Goal: Information Seeking & Learning: Learn about a topic

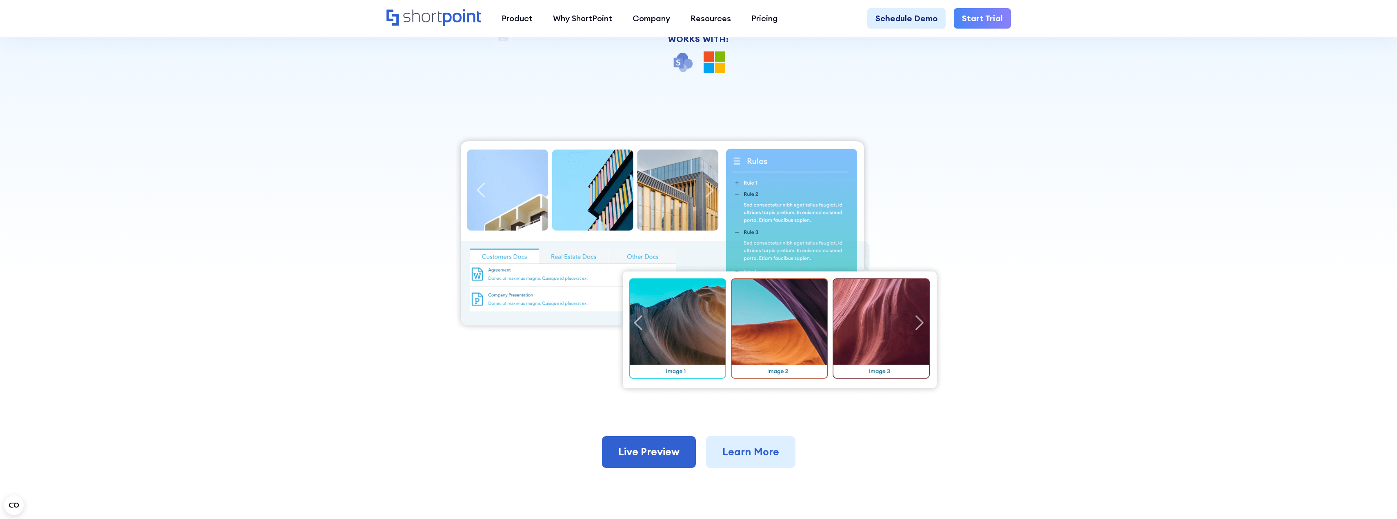
scroll to position [326, 0]
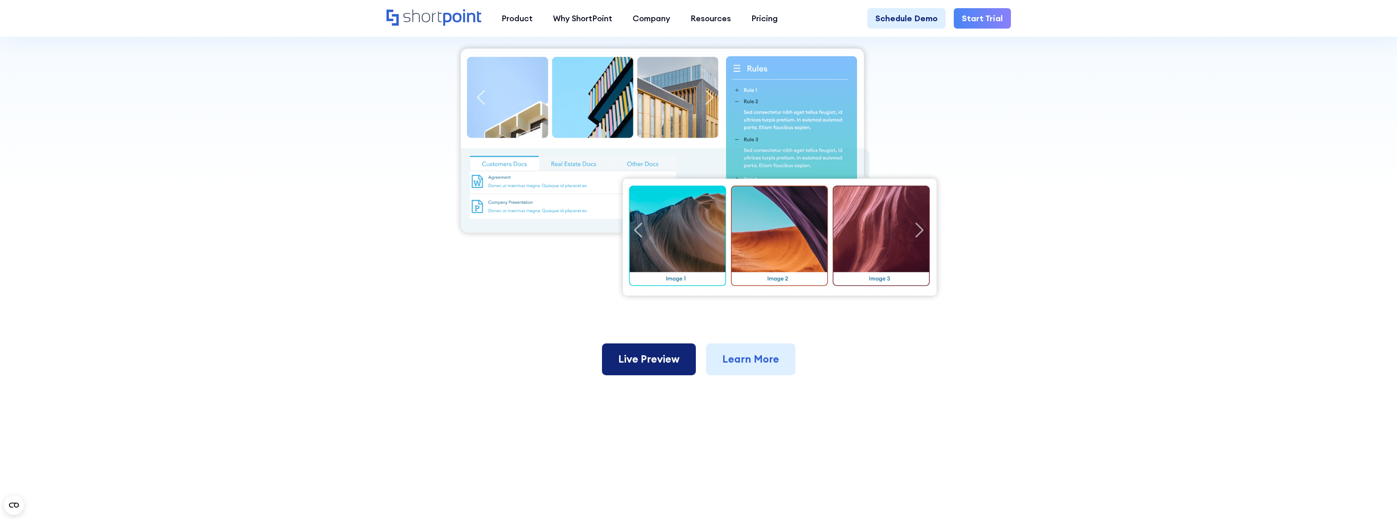
click at [641, 343] on link "Live Preview" at bounding box center [649, 359] width 94 height 32
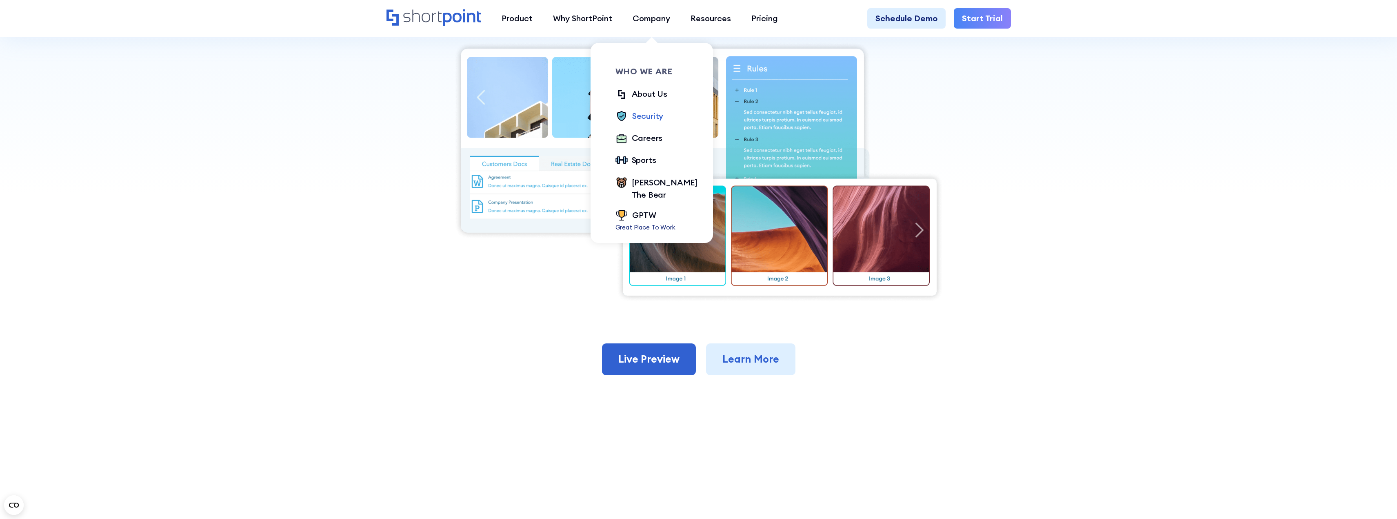
click at [654, 112] on div "Security" at bounding box center [647, 116] width 31 height 12
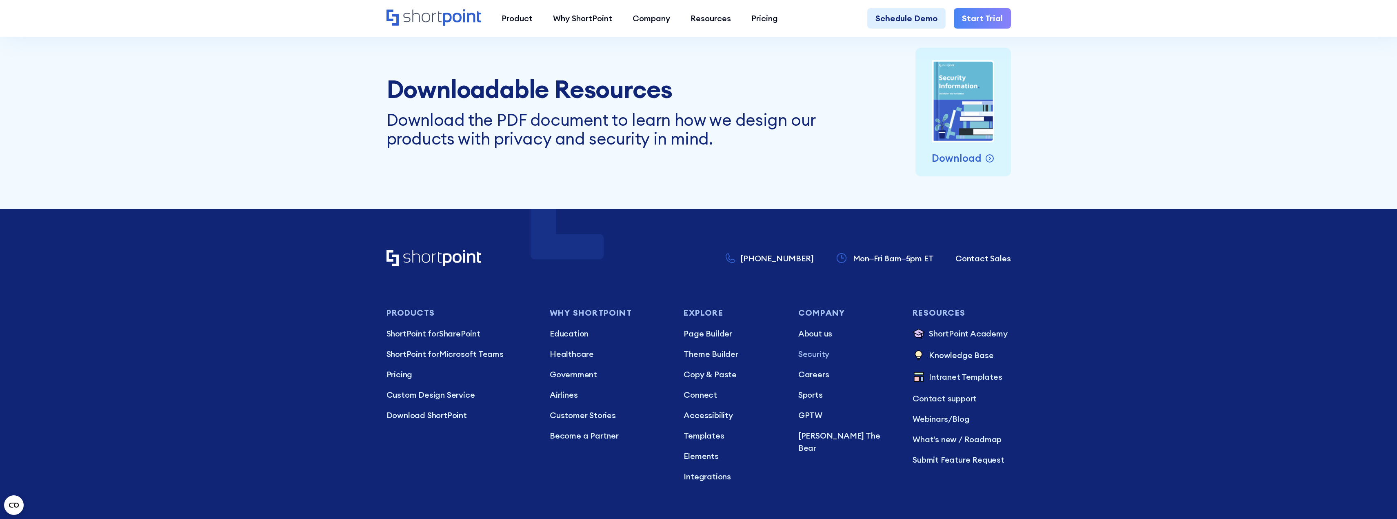
scroll to position [4203, 0]
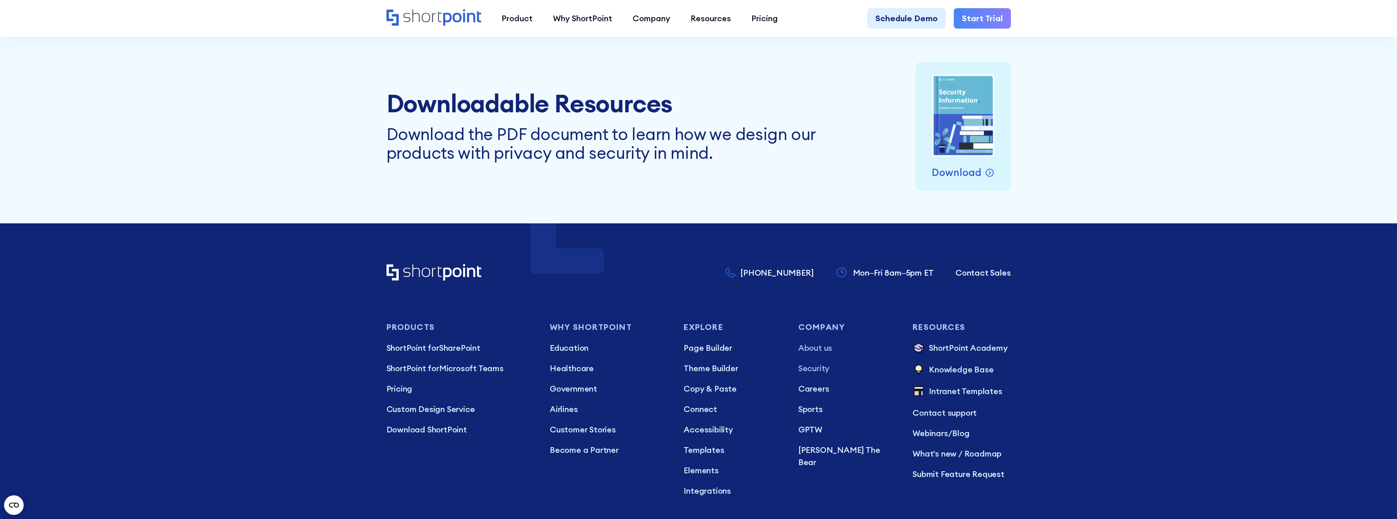
click at [822, 348] on p "About us" at bounding box center [847, 348] width 98 height 12
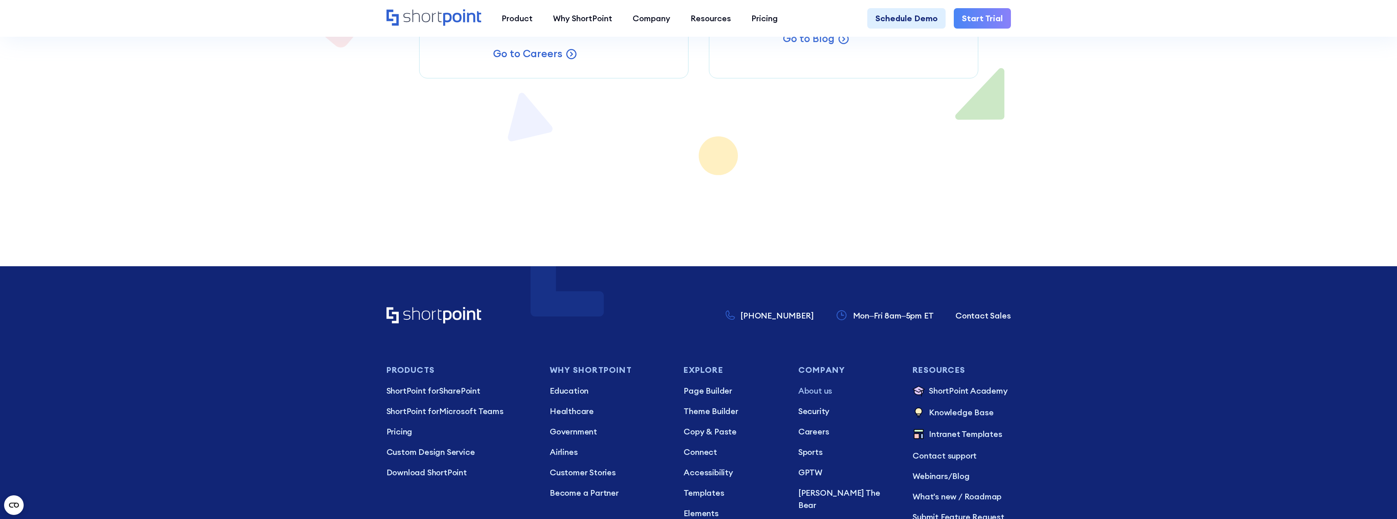
scroll to position [7176, 0]
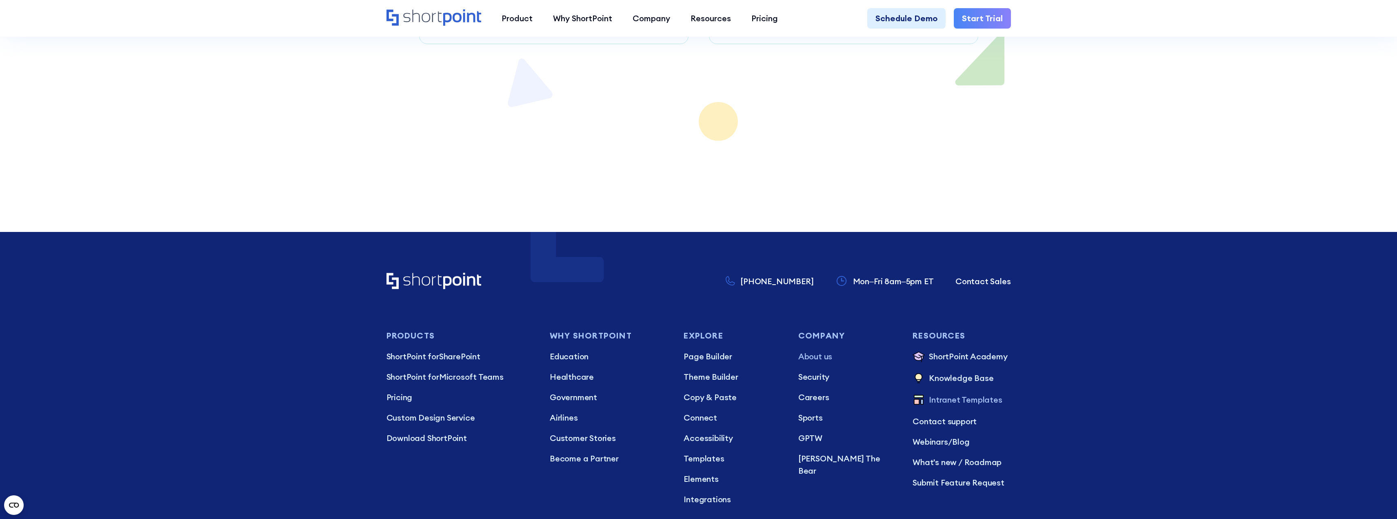
click at [957, 393] on p "Intranet Templates" at bounding box center [965, 399] width 73 height 13
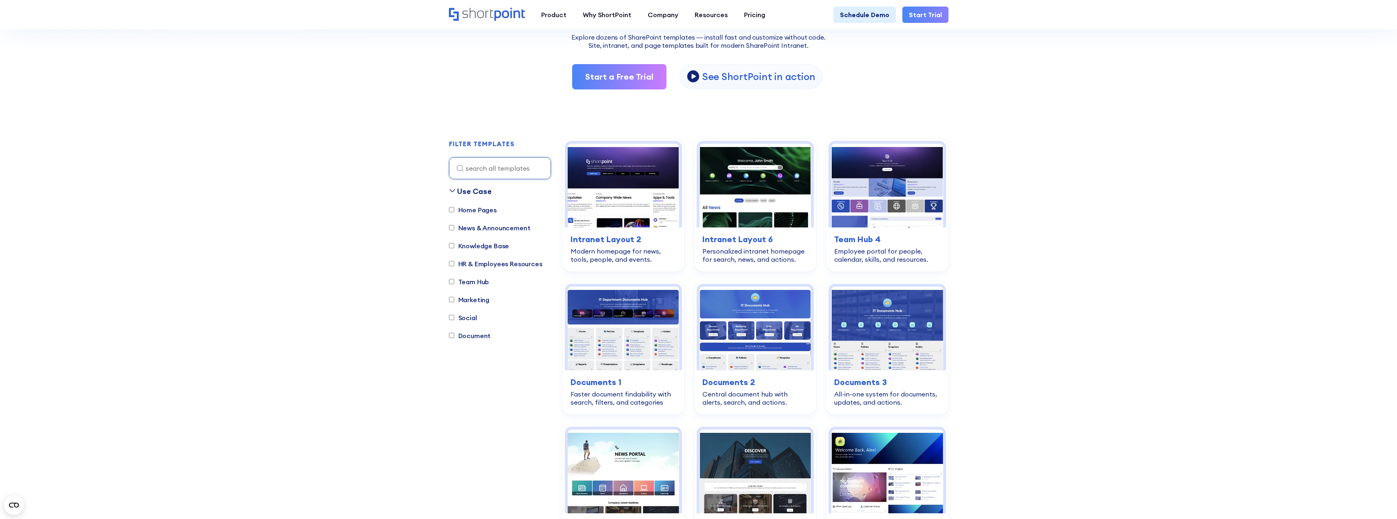
scroll to position [163, 0]
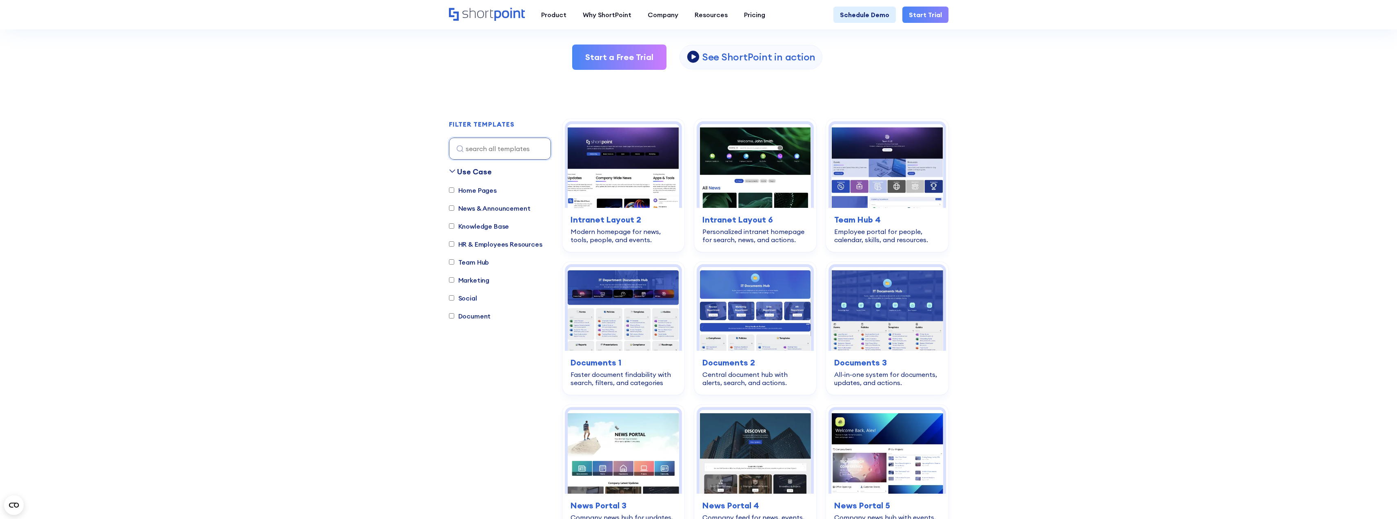
click at [453, 245] on input "HR & Employees Resources" at bounding box center [451, 243] width 5 height 5
checkbox input "true"
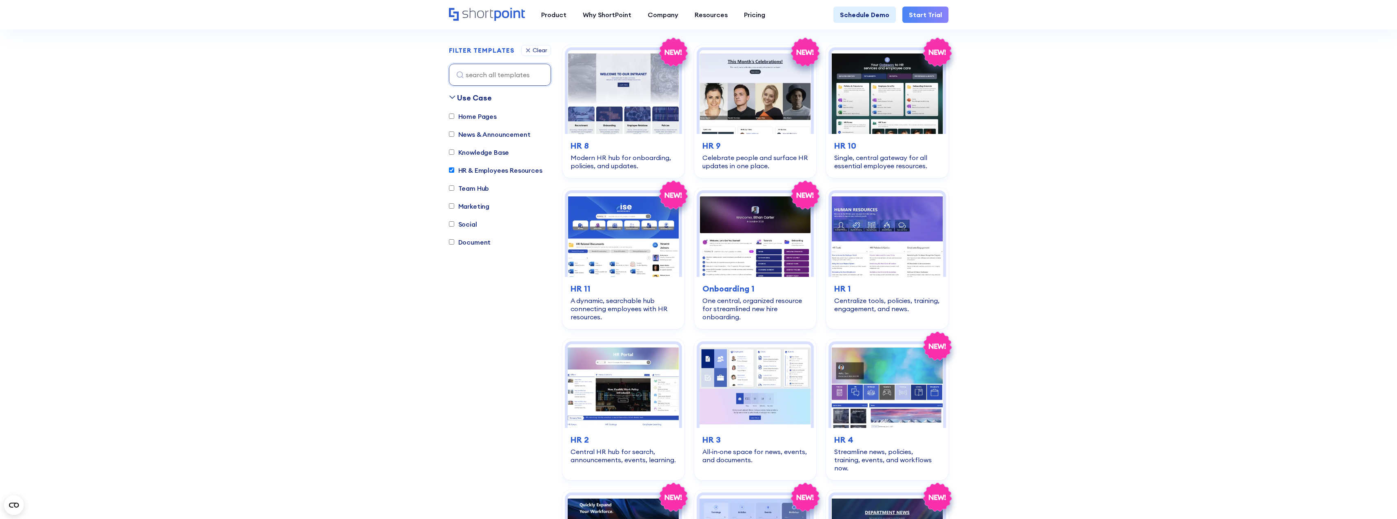
scroll to position [241, 0]
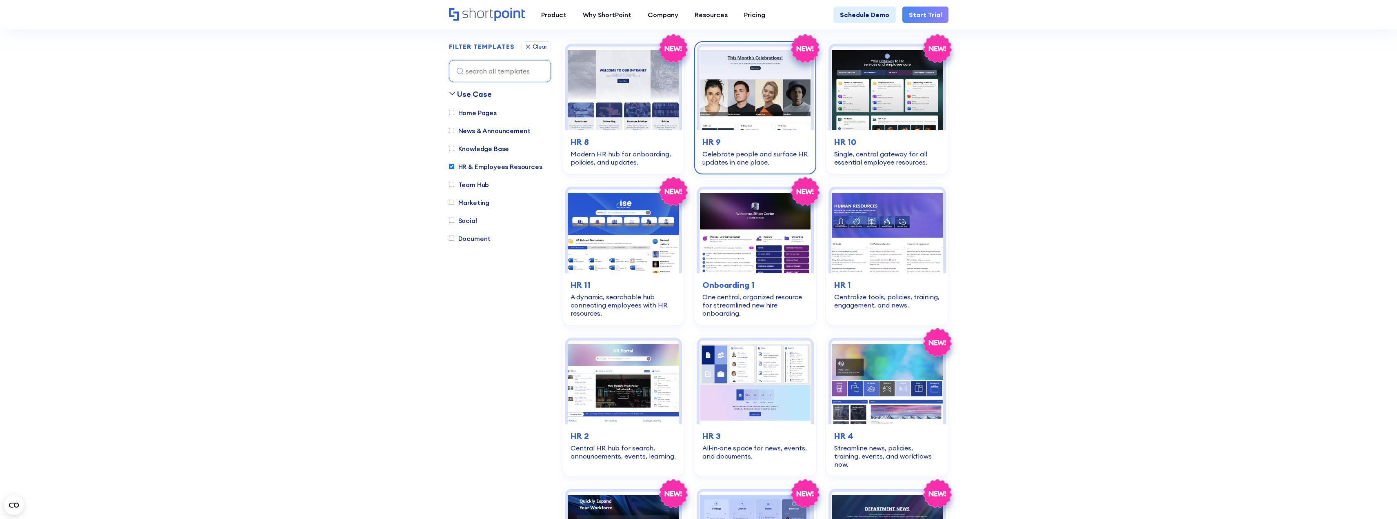
click at [759, 137] on h3 "HR 9" at bounding box center [755, 142] width 106 height 12
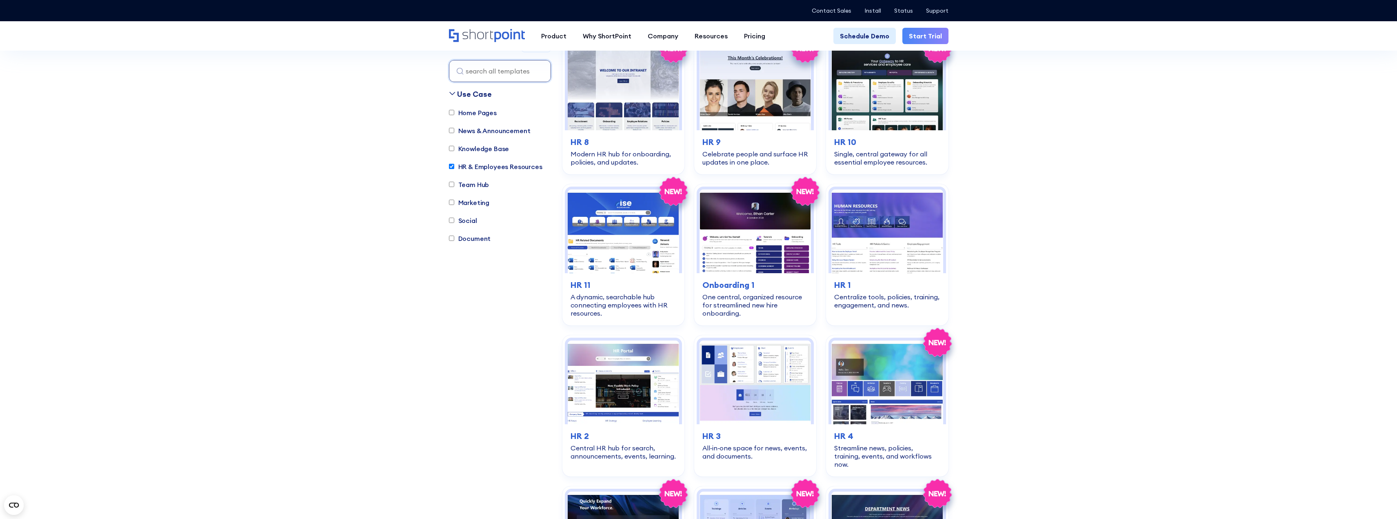
click at [454, 167] on label "HR & Employees Resources" at bounding box center [495, 167] width 93 height 10
click at [454, 167] on input "HR & Employees Resources" at bounding box center [451, 166] width 5 height 5
checkbox input "false"
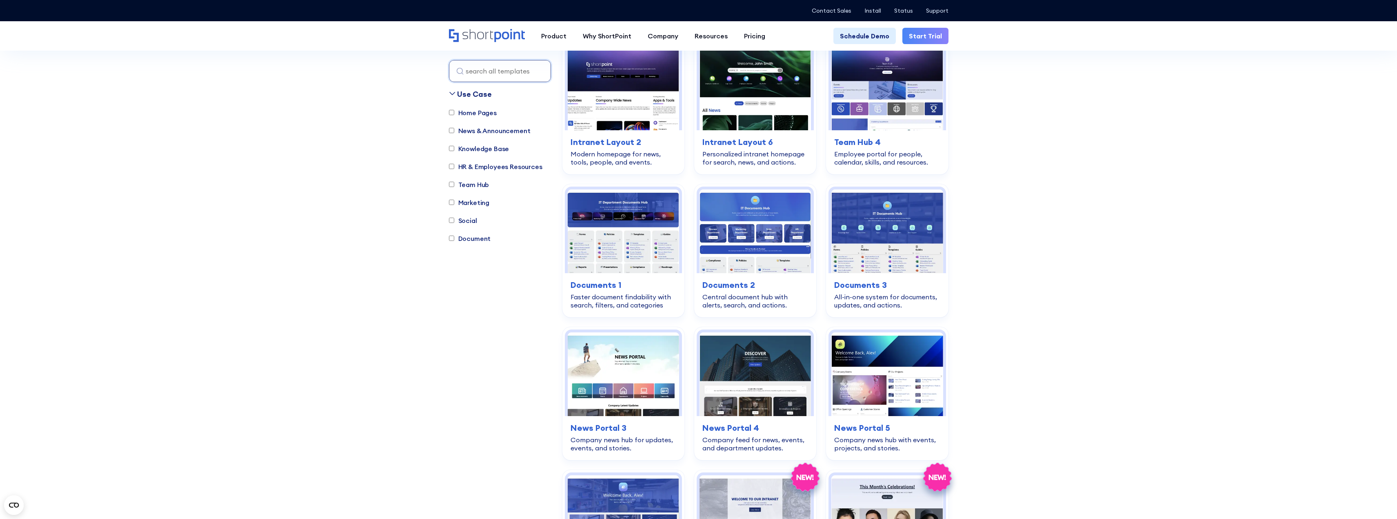
click at [451, 113] on input "Home Pages" at bounding box center [451, 112] width 5 height 5
checkbox input "true"
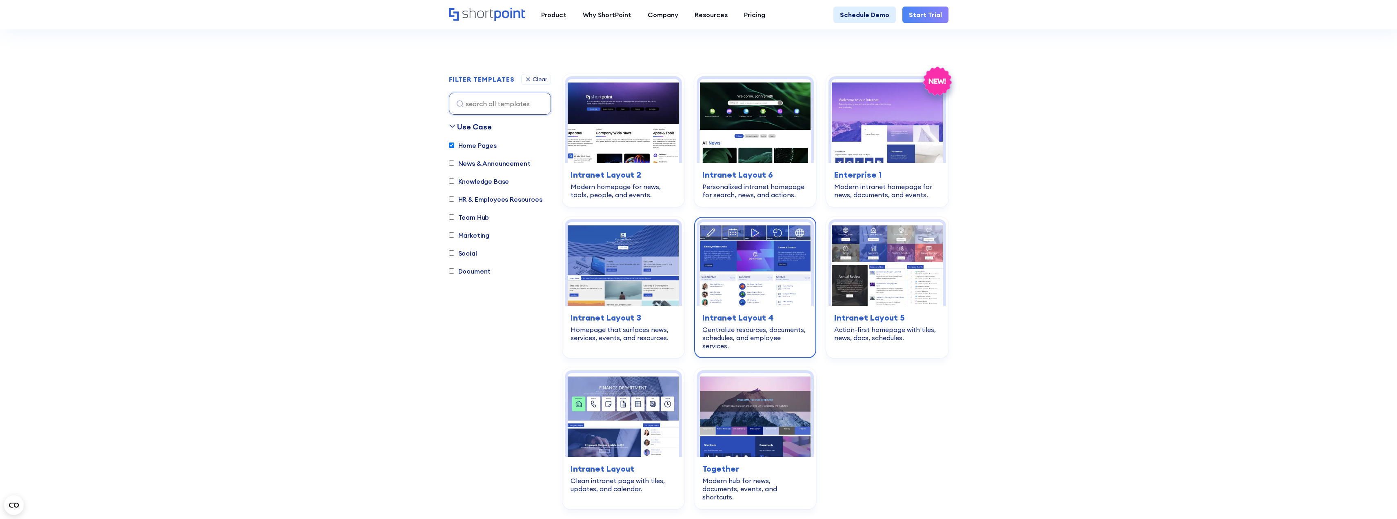
scroll to position [159, 0]
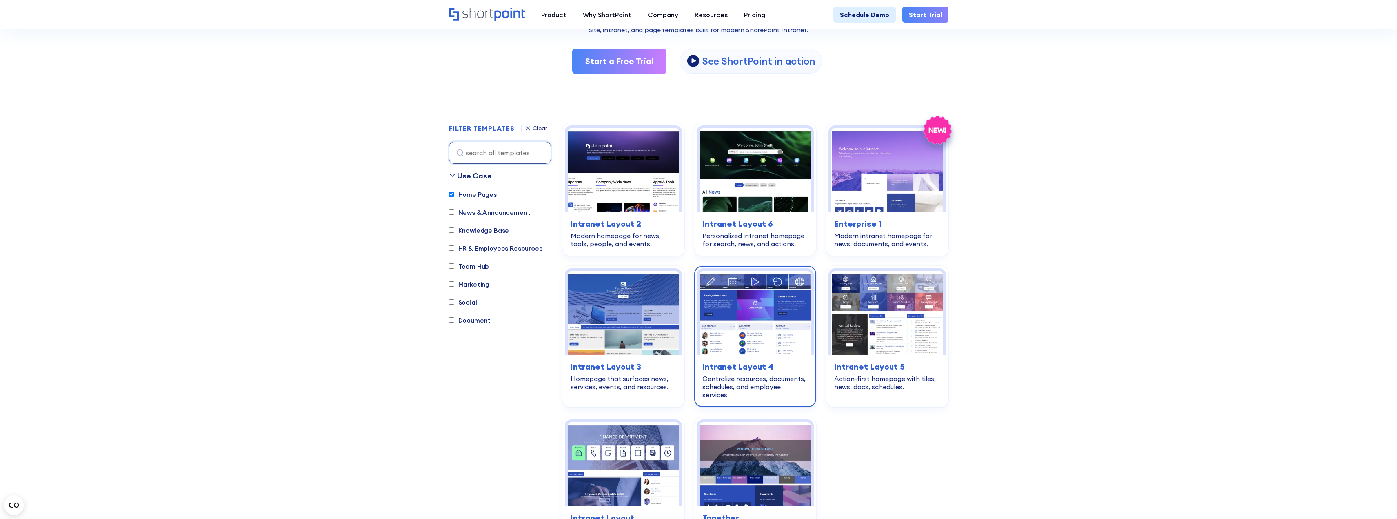
click at [762, 315] on img at bounding box center [754, 313] width 111 height 84
